Goal: Navigation & Orientation: Find specific page/section

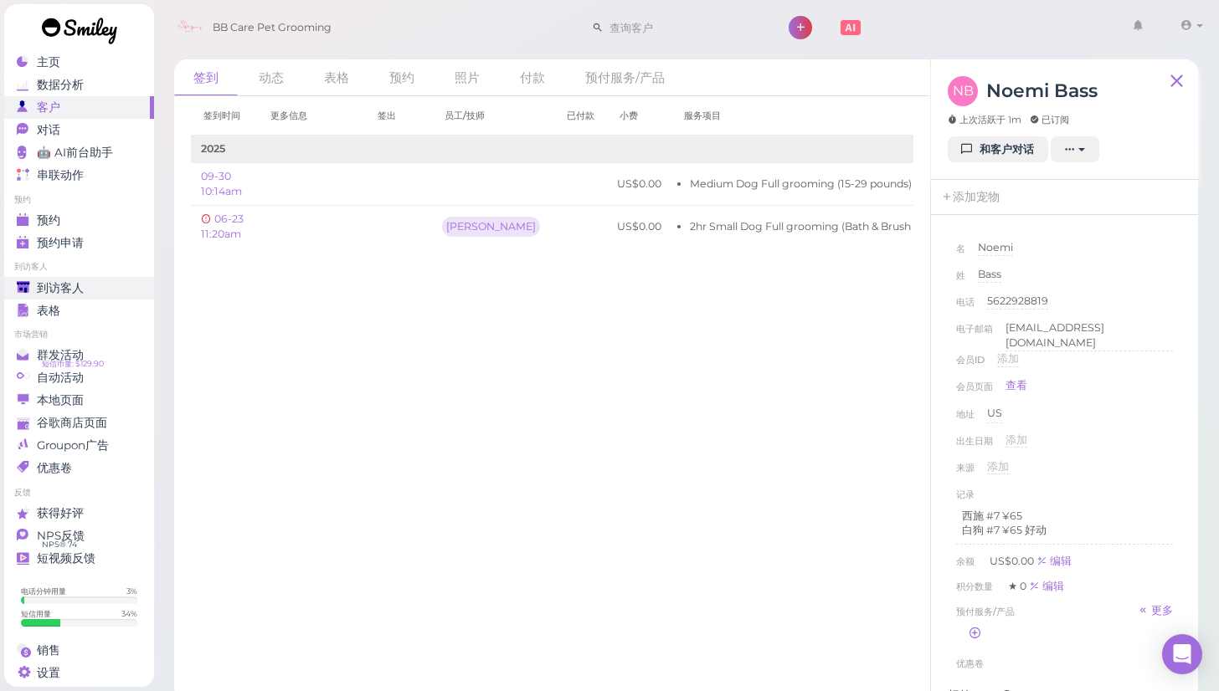
click at [96, 287] on div "到访客人" at bounding box center [77, 288] width 121 height 14
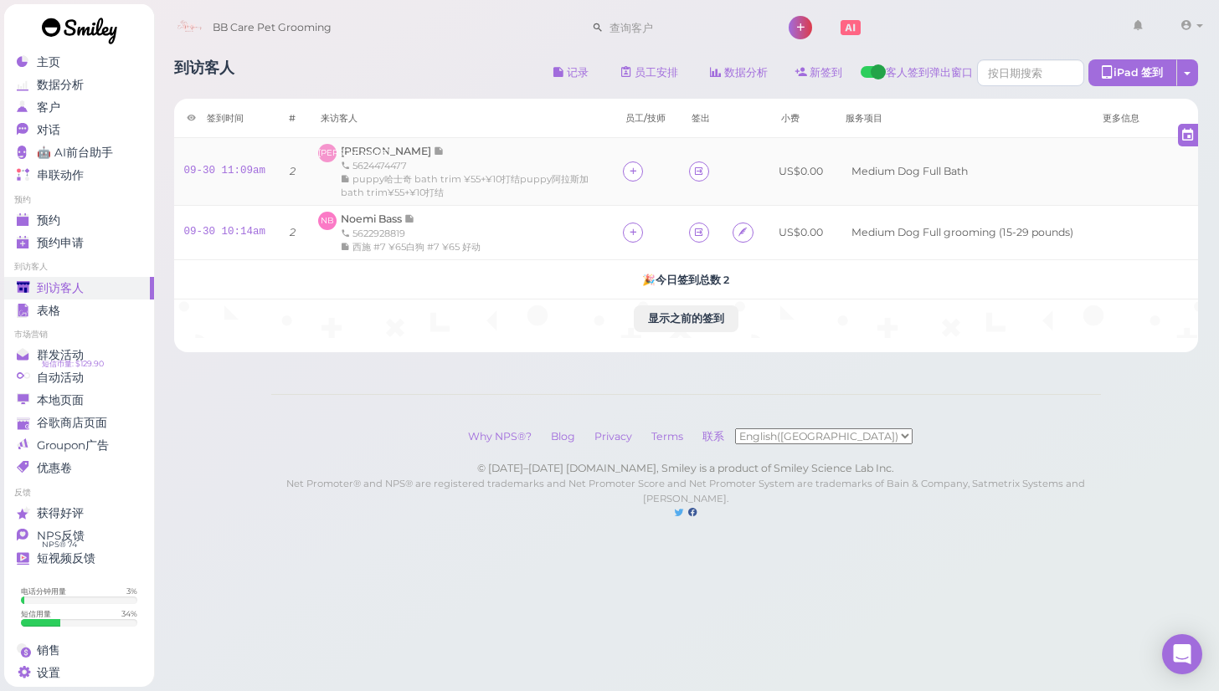
click at [442, 191] on span "puppy哈士奇 bath trim ¥55+¥10打结puppy阿拉斯加bath trim¥55+¥10打结" at bounding box center [465, 185] width 248 height 25
click at [100, 224] on div "预约" at bounding box center [77, 220] width 121 height 14
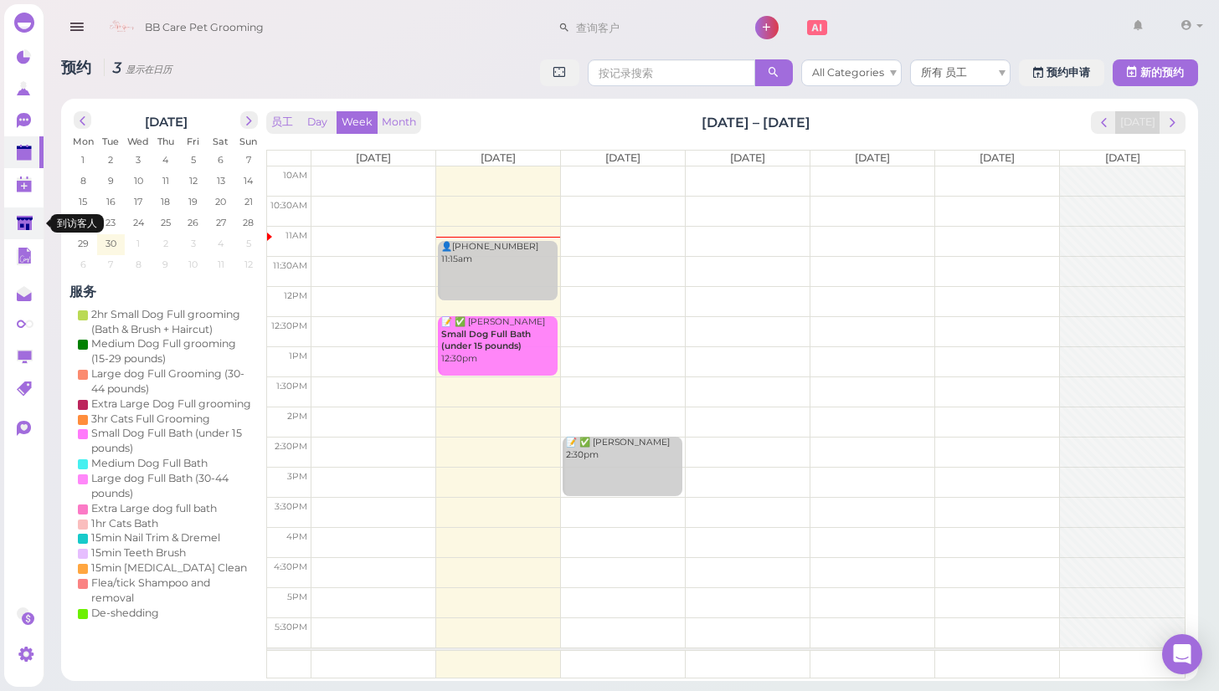
click at [32, 218] on icon at bounding box center [25, 224] width 16 height 13
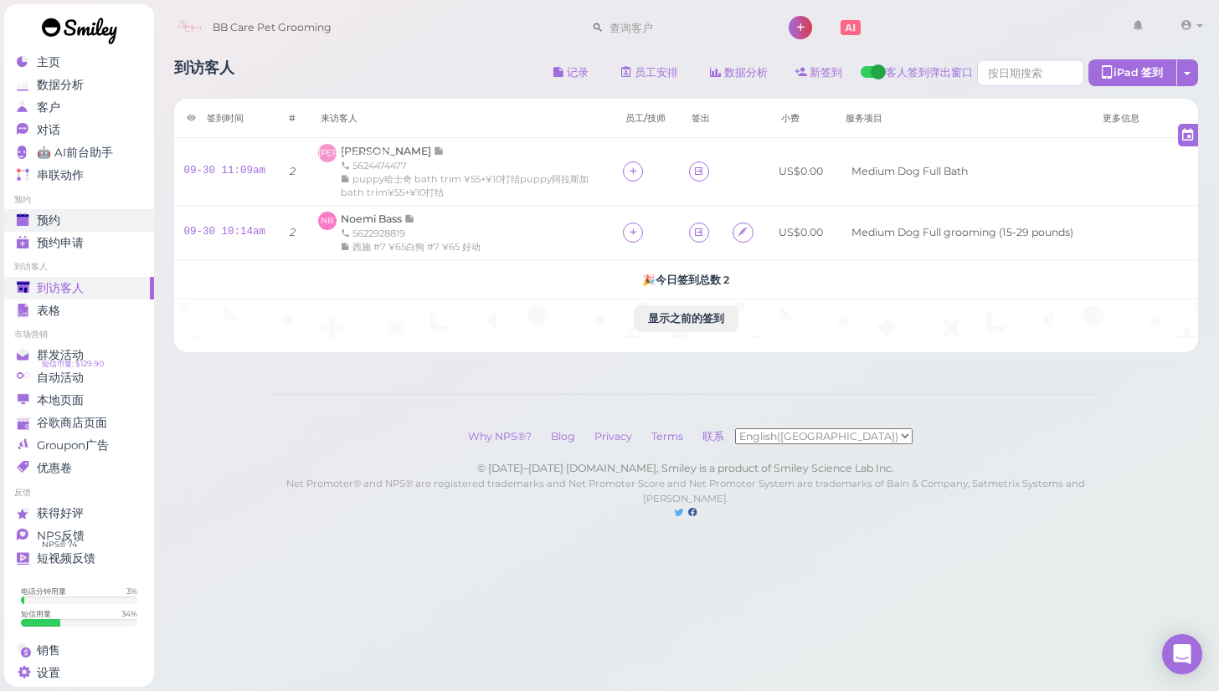
click at [50, 225] on span "预约" at bounding box center [48, 220] width 23 height 14
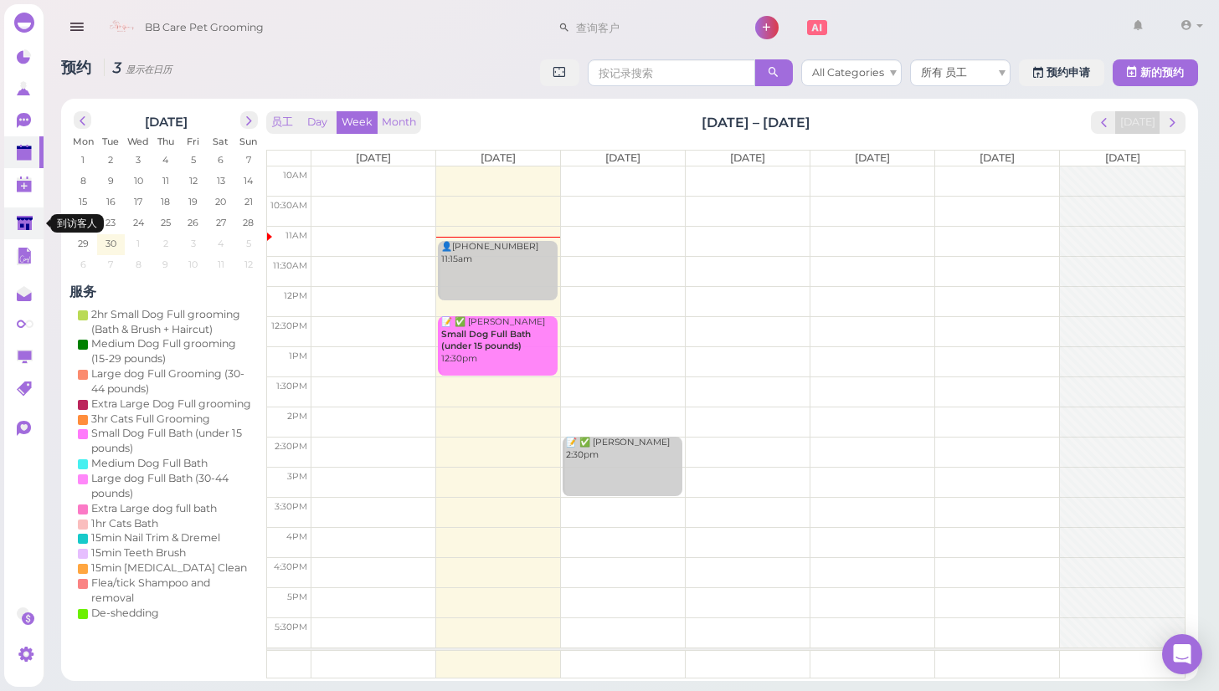
click at [26, 226] on icon at bounding box center [25, 224] width 16 height 13
